Goal: Task Accomplishment & Management: Complete application form

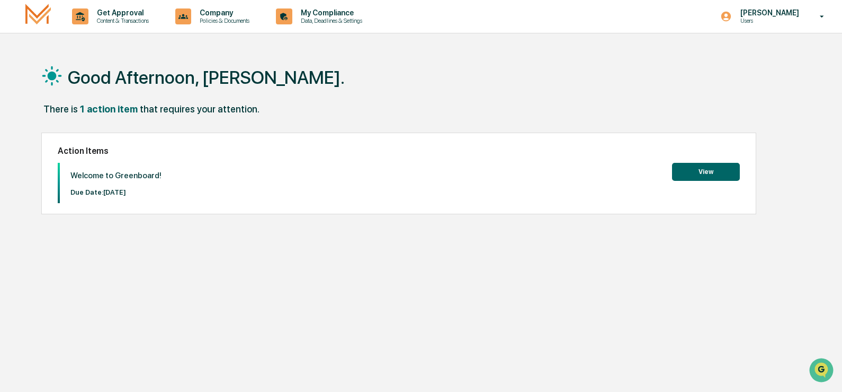
click at [706, 172] on button "View" at bounding box center [706, 172] width 68 height 18
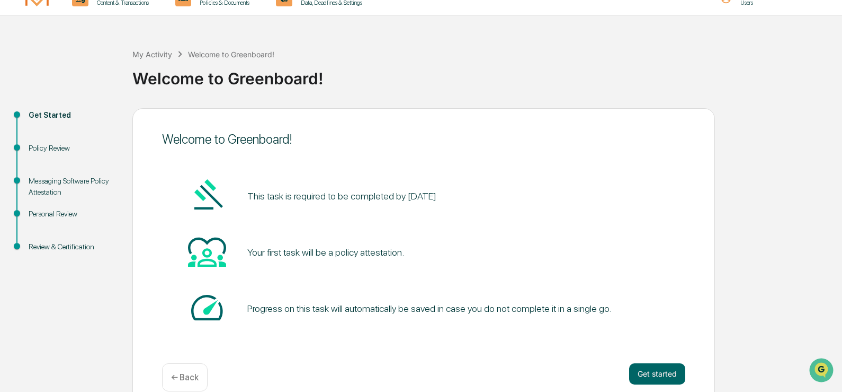
scroll to position [36, 0]
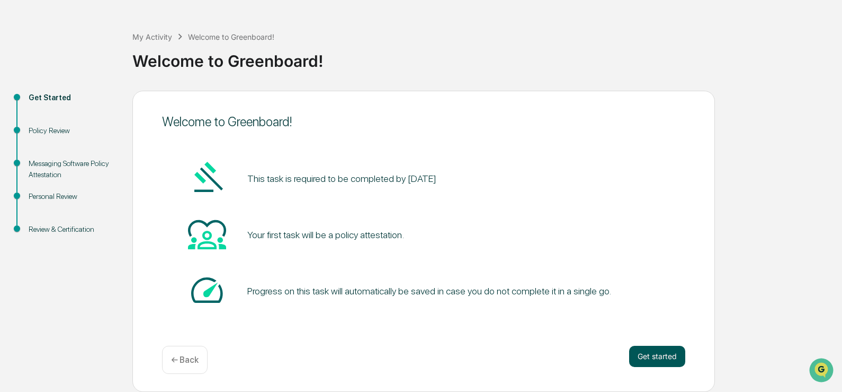
click at [657, 355] on button "Get started" at bounding box center [657, 355] width 56 height 21
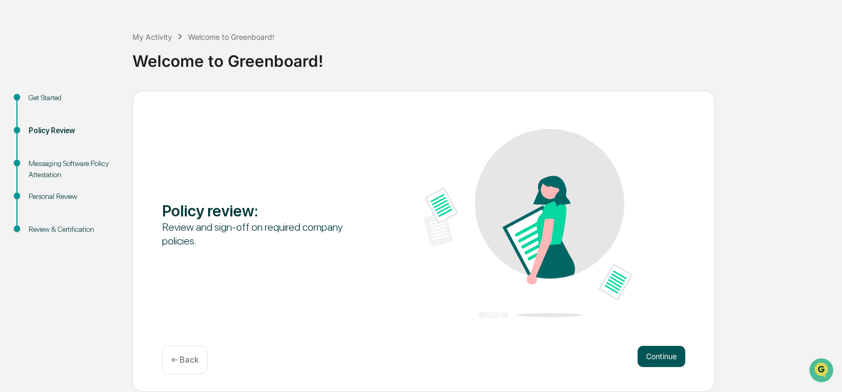
click at [663, 356] on button "Continue" at bounding box center [662, 355] width 48 height 21
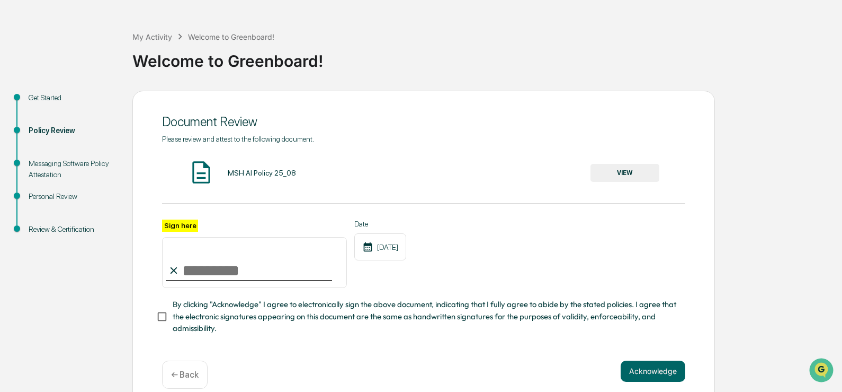
click at [234, 271] on input "Sign here" at bounding box center [254, 262] width 185 height 51
type input "**********"
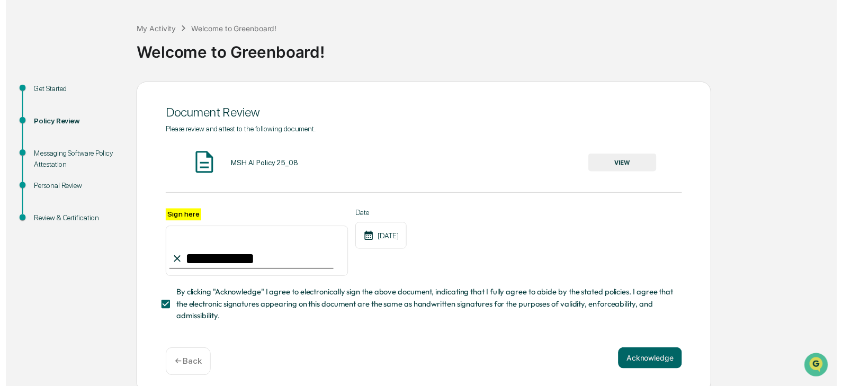
scroll to position [54, 0]
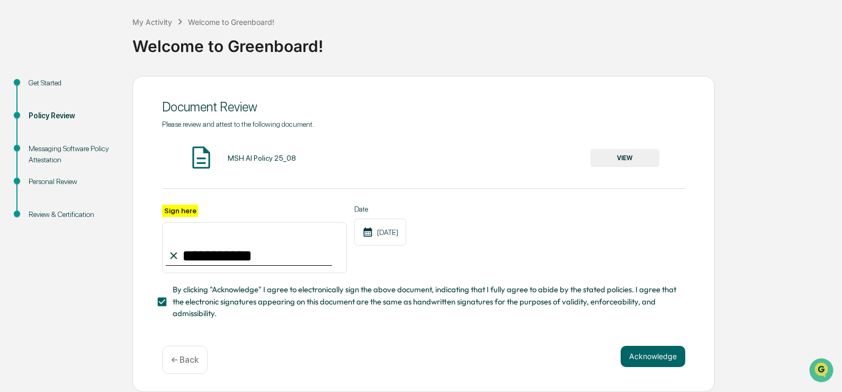
click at [202, 156] on img at bounding box center [201, 157] width 26 height 26
click at [625, 154] on button "VIEW" at bounding box center [625, 158] width 69 height 18
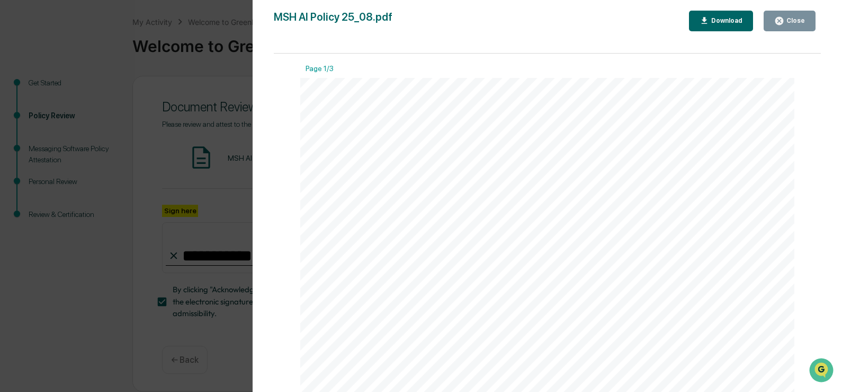
click at [74, 24] on div "Version History [DATE] 02:14 PM [PERSON_NAME] MSH AI Policy 25_08.pdf Close Dow…" at bounding box center [421, 196] width 842 height 392
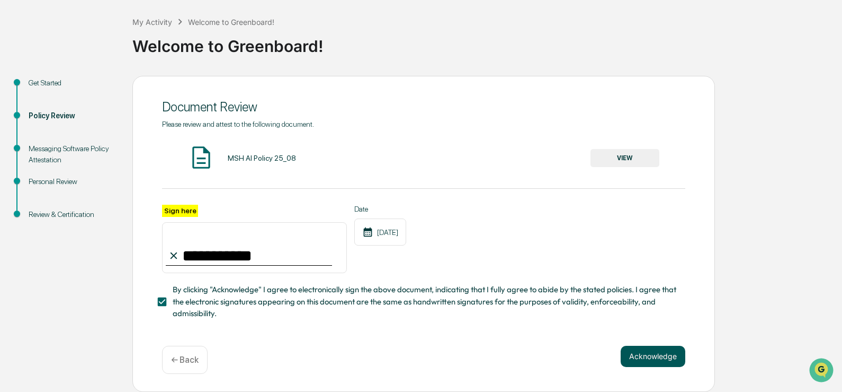
click at [651, 352] on button "Acknowledge" at bounding box center [653, 355] width 65 height 21
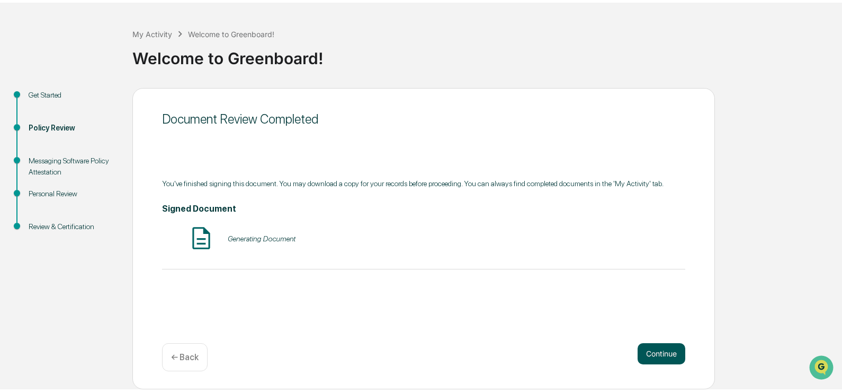
scroll to position [36, 0]
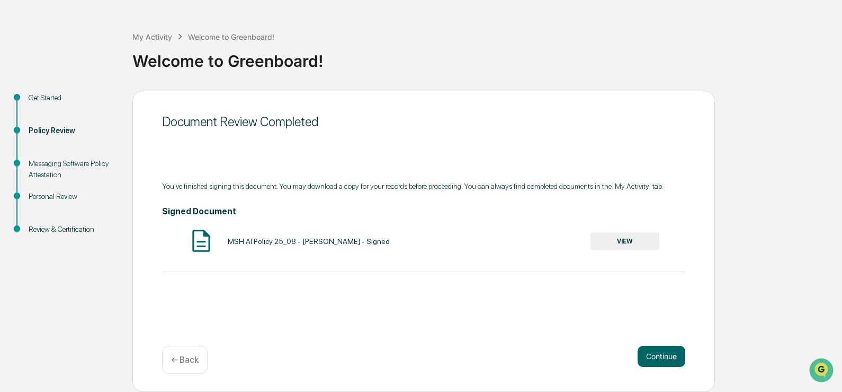
click at [46, 168] on div "Messaging Software Policy Attestation" at bounding box center [72, 169] width 87 height 22
click at [50, 162] on div "Messaging Software Policy Attestation" at bounding box center [72, 169] width 87 height 22
click at [660, 354] on button "Continue" at bounding box center [662, 355] width 48 height 21
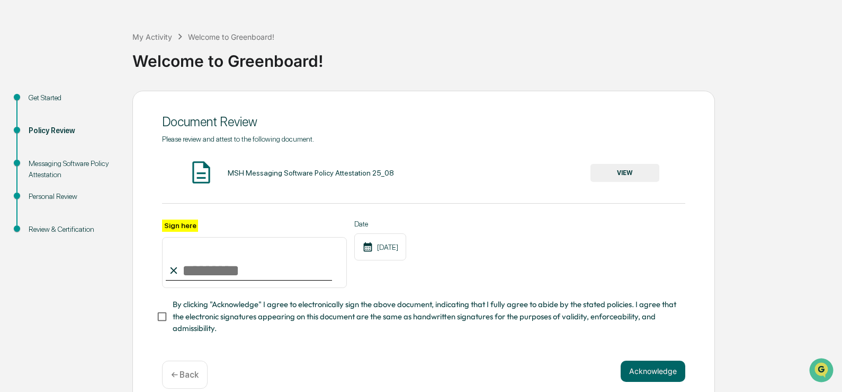
click at [622, 172] on button "VIEW" at bounding box center [625, 173] width 69 height 18
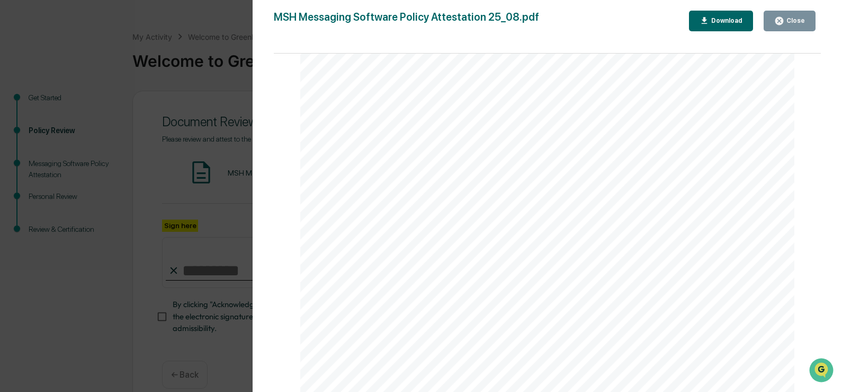
scroll to position [1434, 0]
click at [229, 14] on div "Version History [DATE] 02:15 PM [PERSON_NAME] MSH Messaging Software Policy Att…" at bounding box center [421, 196] width 842 height 392
click at [243, 5] on div "Version History [DATE] 02:15 PM [PERSON_NAME] MSH Messaging Software Policy Att…" at bounding box center [421, 196] width 842 height 392
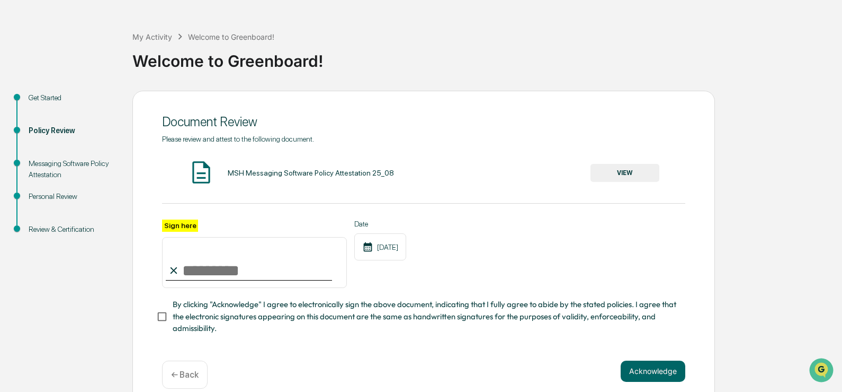
click at [625, 171] on button "VIEW" at bounding box center [625, 173] width 69 height 18
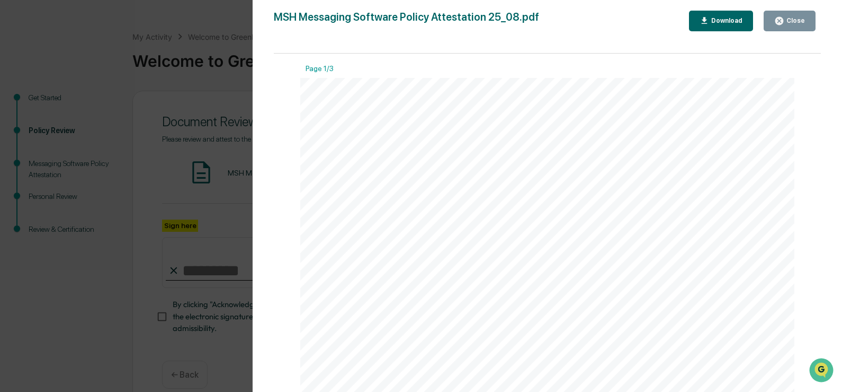
click at [705, 16] on icon "button" at bounding box center [705, 21] width 10 height 10
click at [184, 10] on div "Version History [DATE] 02:15 PM [PERSON_NAME] MSH Messaging Software Policy Att…" at bounding box center [421, 196] width 842 height 392
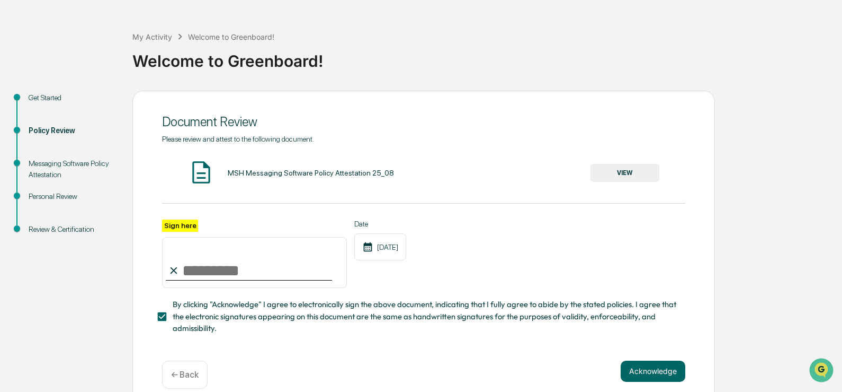
click at [207, 271] on input "Sign here" at bounding box center [254, 262] width 185 height 51
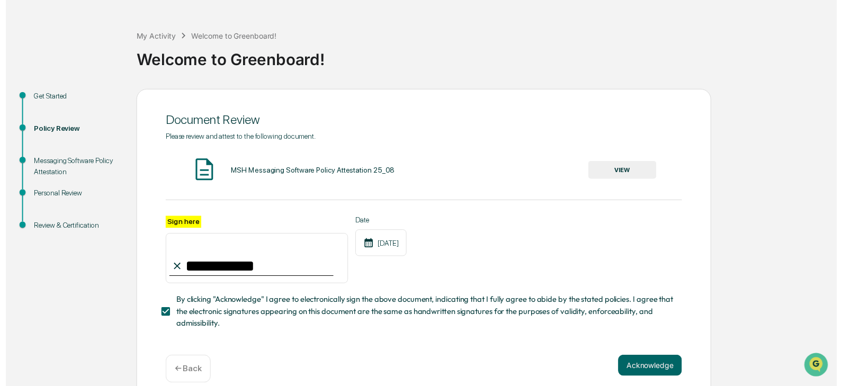
scroll to position [54, 0]
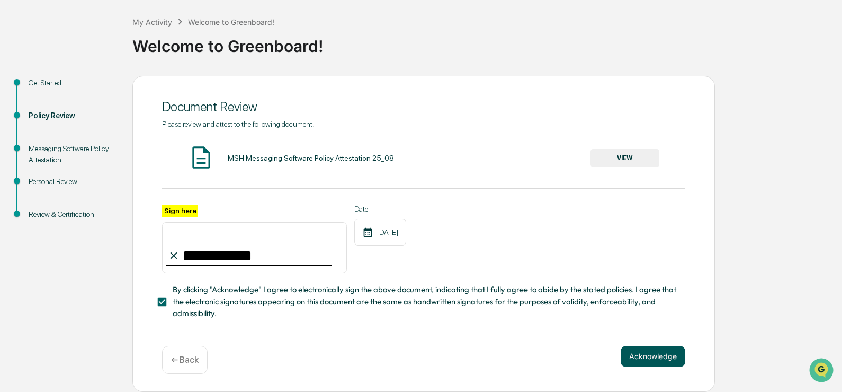
type input "**********"
click at [660, 357] on button "Acknowledge" at bounding box center [653, 355] width 65 height 21
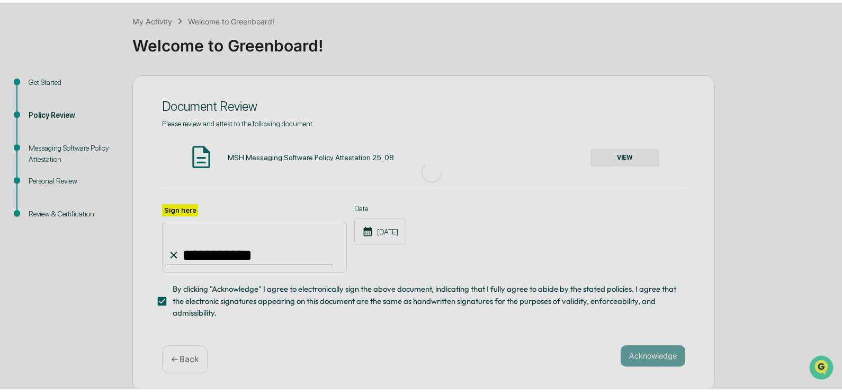
scroll to position [36, 0]
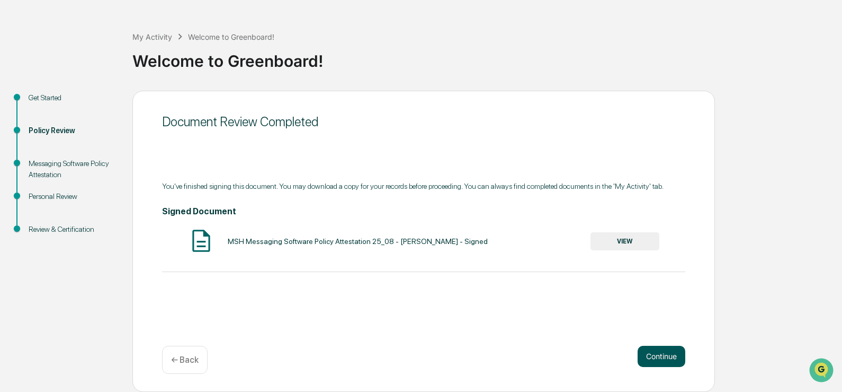
click at [658, 354] on button "Continue" at bounding box center [662, 355] width 48 height 21
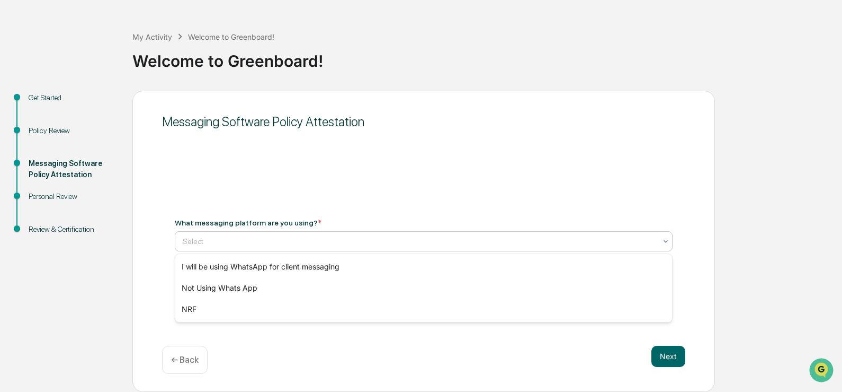
click at [666, 241] on icon at bounding box center [666, 241] width 8 height 8
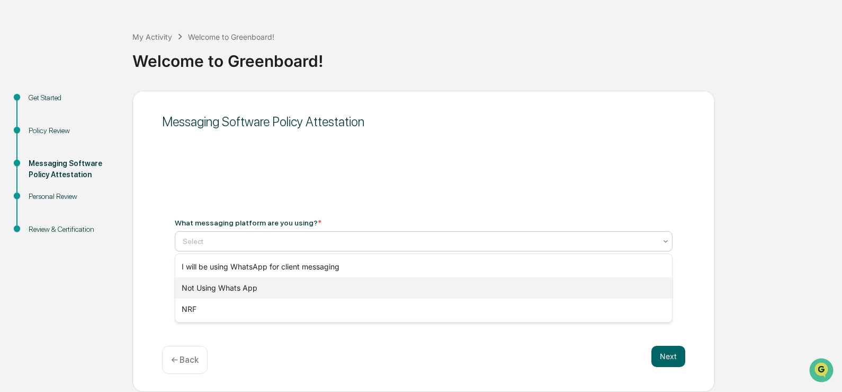
click at [216, 287] on div "Not Using Whats App" at bounding box center [423, 287] width 497 height 21
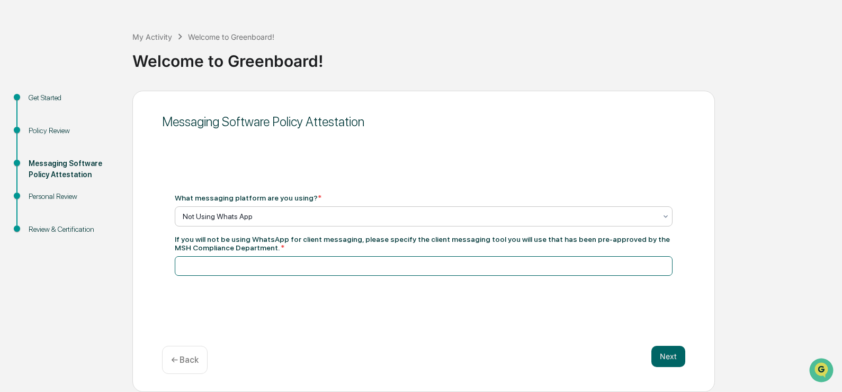
click at [211, 266] on input at bounding box center [424, 266] width 498 height 20
type input "**********"
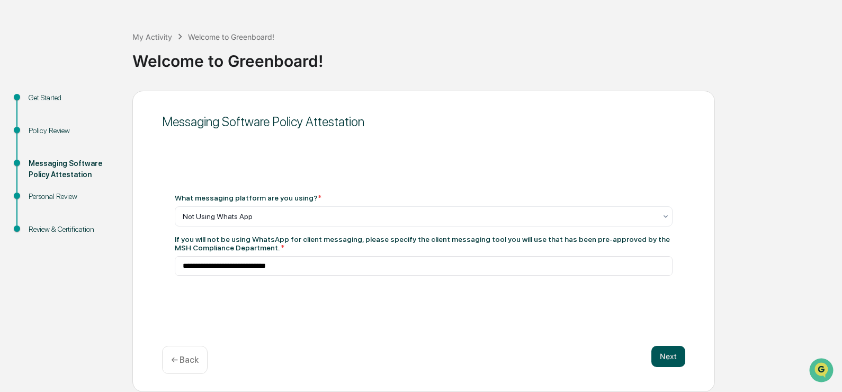
click at [669, 355] on button "Next" at bounding box center [669, 355] width 34 height 21
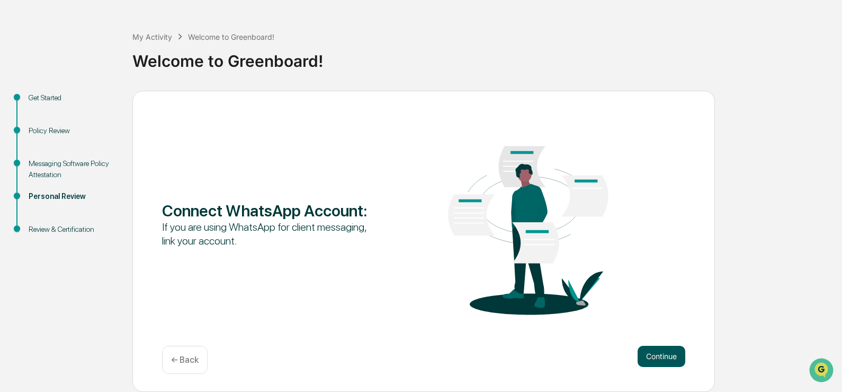
click at [667, 356] on button "Continue" at bounding box center [662, 355] width 48 height 21
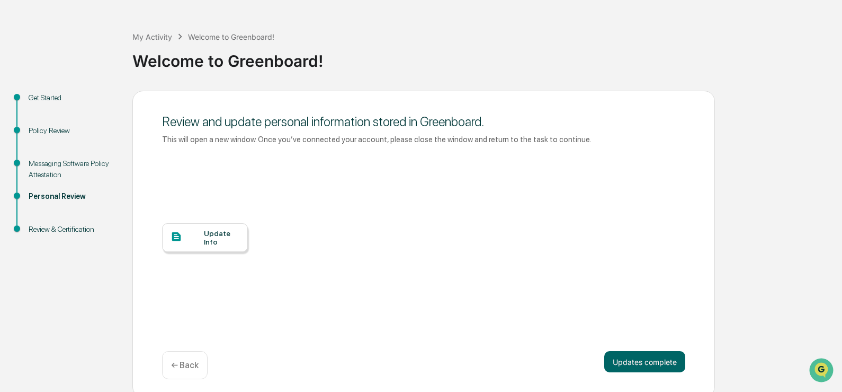
click at [214, 237] on div "Update Info" at bounding box center [222, 237] width 36 height 17
click at [634, 359] on button "Updates complete" at bounding box center [645, 361] width 81 height 21
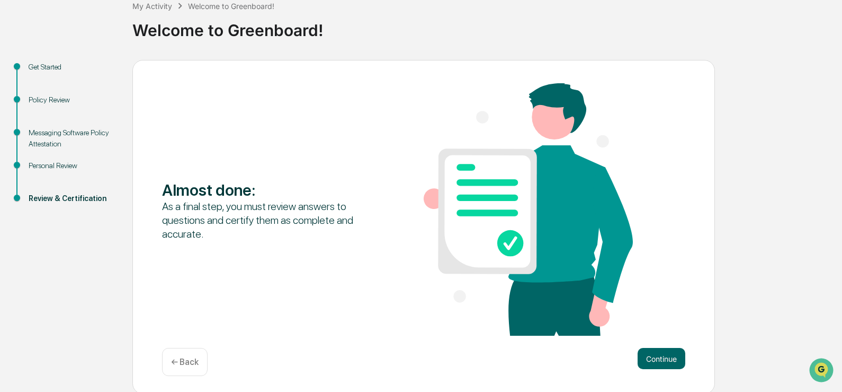
scroll to position [68, 0]
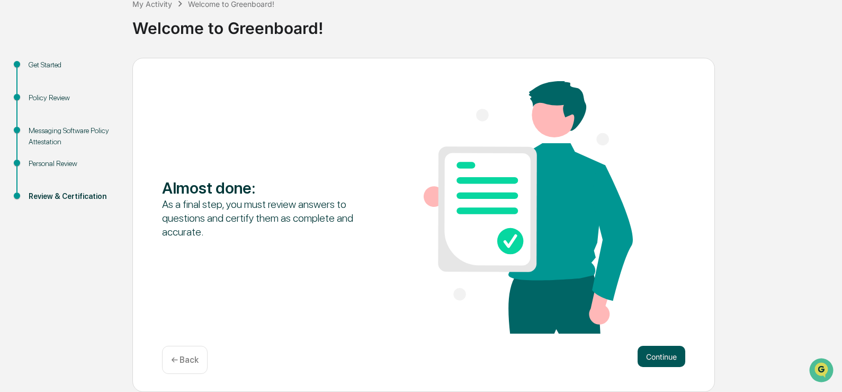
click at [657, 356] on button "Continue" at bounding box center [662, 355] width 48 height 21
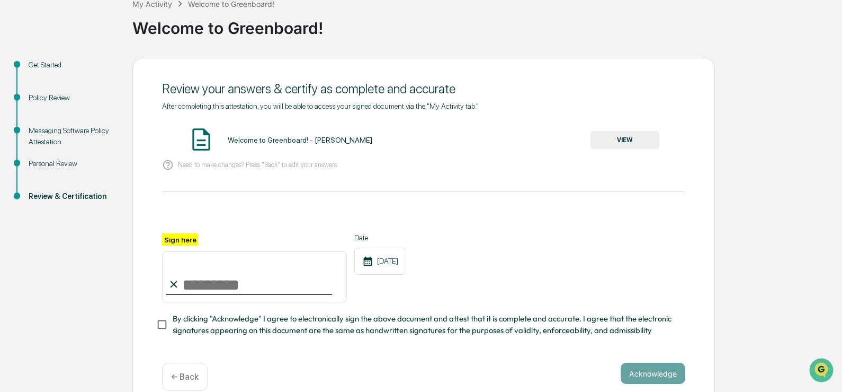
click at [194, 289] on input "Sign here" at bounding box center [254, 276] width 185 height 51
type input "*"
type input "**********"
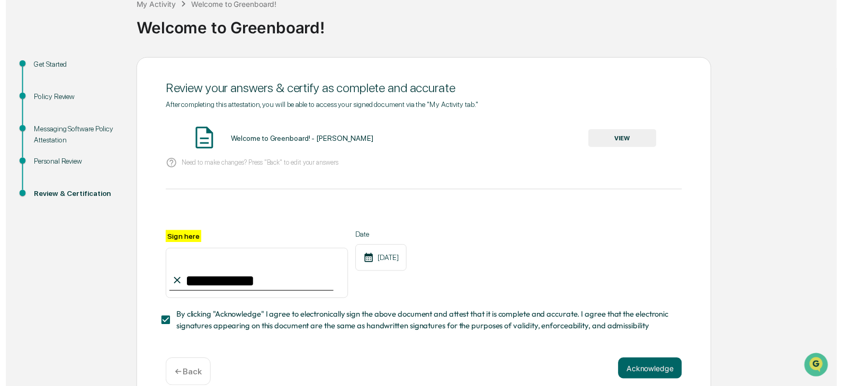
scroll to position [88, 0]
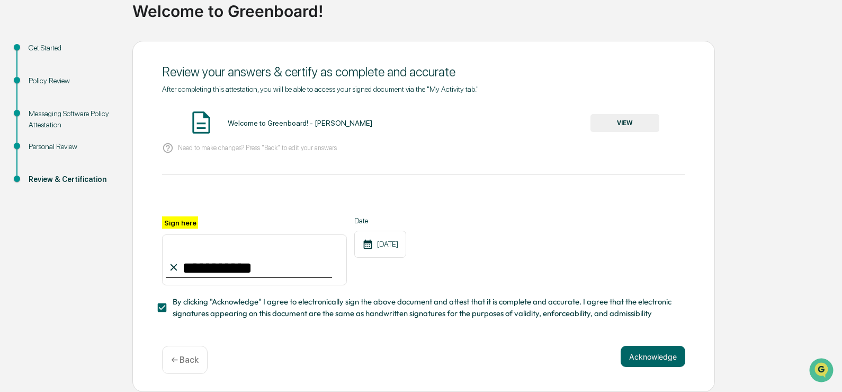
click at [650, 353] on button "Acknowledge" at bounding box center [653, 355] width 65 height 21
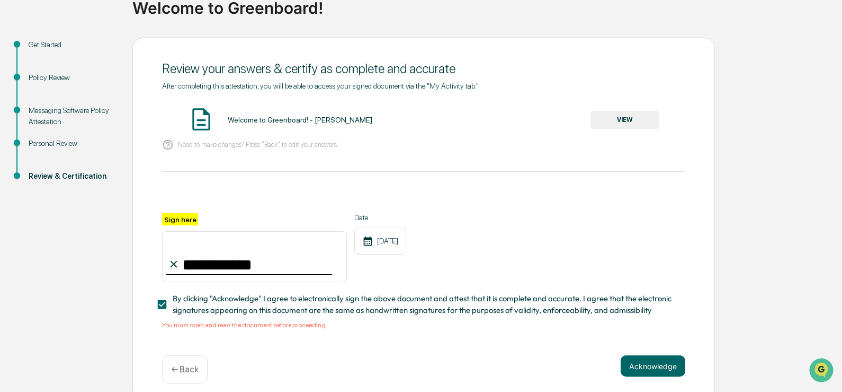
click at [627, 119] on button "VIEW" at bounding box center [625, 120] width 69 height 18
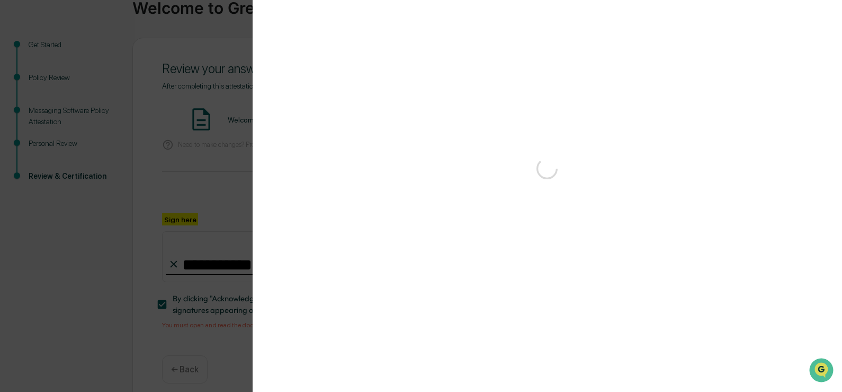
click at [626, 120] on div "Version History" at bounding box center [421, 196] width 842 height 392
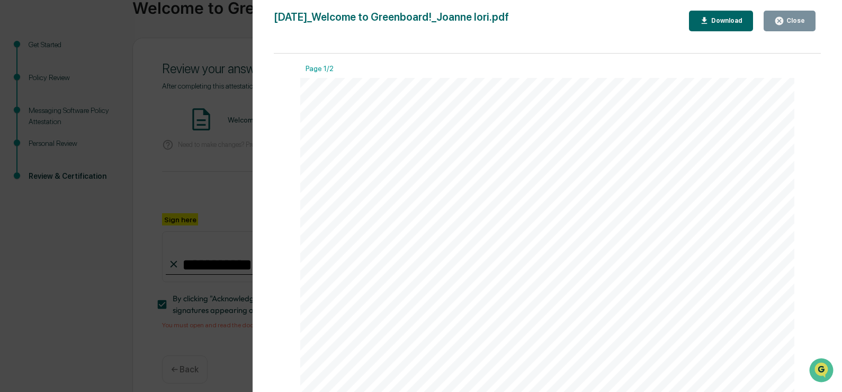
click at [731, 17] on div "Download" at bounding box center [721, 21] width 43 height 10
click at [208, 32] on div "Version History [DATE] 07:55 PM [PERSON_NAME] [DATE]_Welcome to Greenboard!_Joa…" at bounding box center [421, 196] width 842 height 392
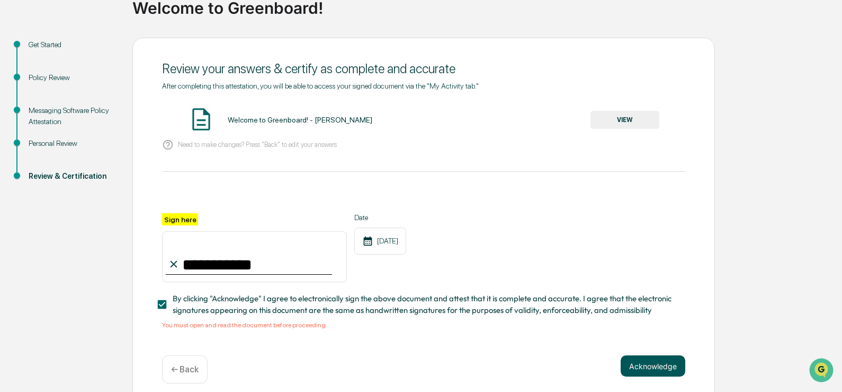
click at [652, 368] on button "Acknowledge" at bounding box center [653, 365] width 65 height 21
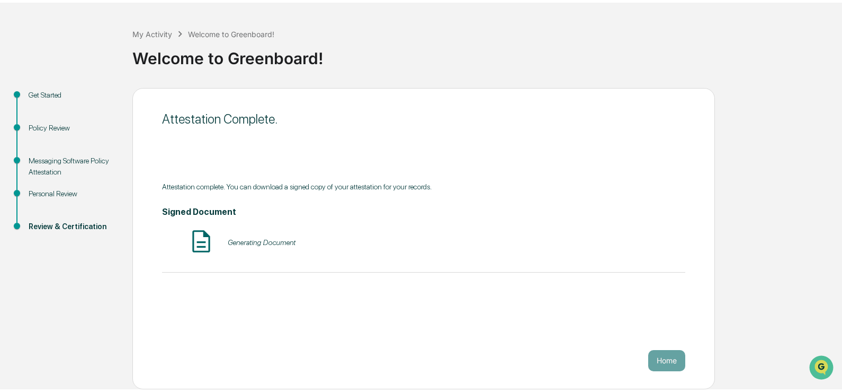
scroll to position [36, 0]
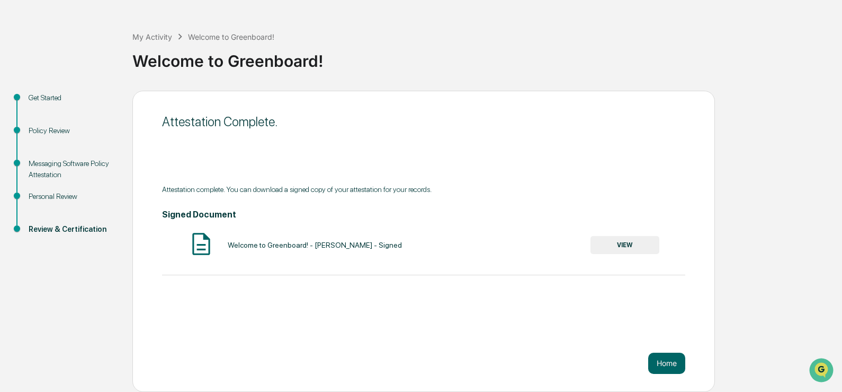
click at [628, 242] on button "VIEW" at bounding box center [625, 245] width 69 height 18
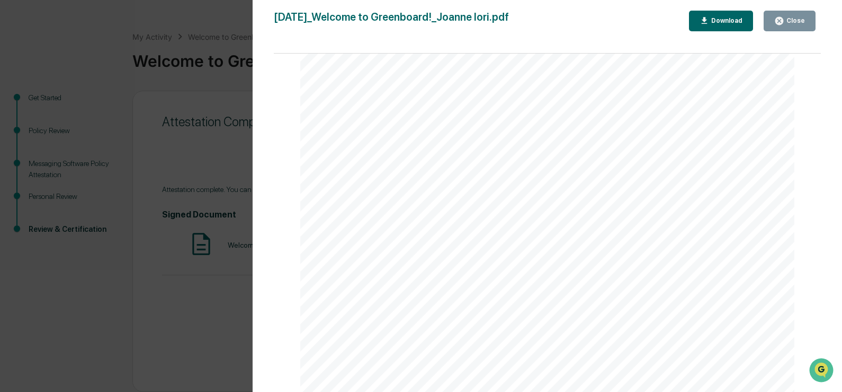
scroll to position [0, 0]
click at [723, 19] on div "Download" at bounding box center [725, 20] width 33 height 7
